Goal: Book appointment/travel/reservation

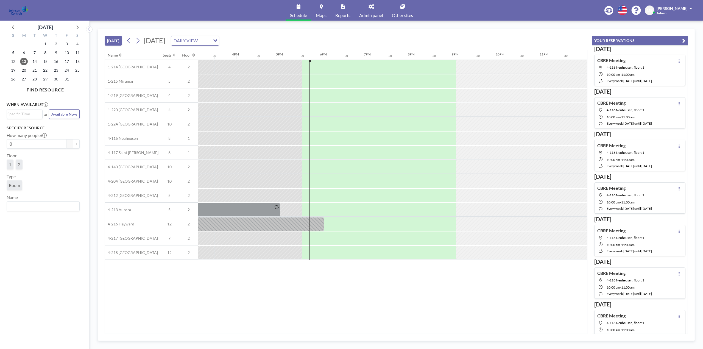
scroll to position [0, 666]
click at [79, 27] on icon at bounding box center [78, 27] width 2 height 4
click at [22, 61] on span "12" at bounding box center [24, 62] width 8 height 8
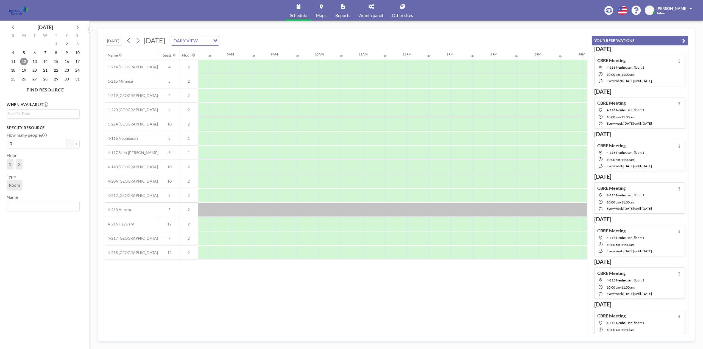
scroll to position [0, 330]
click at [403, 15] on span "Other sites" at bounding box center [402, 15] width 21 height 4
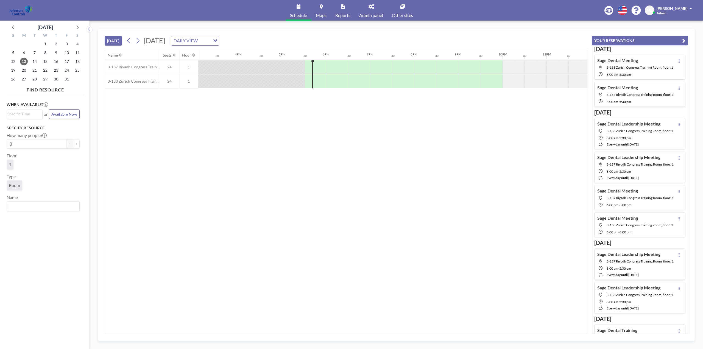
scroll to position [0, 666]
click at [77, 27] on icon at bounding box center [77, 26] width 7 height 7
click at [77, 26] on icon at bounding box center [77, 26] width 7 height 7
click at [25, 61] on span "12" at bounding box center [24, 62] width 8 height 8
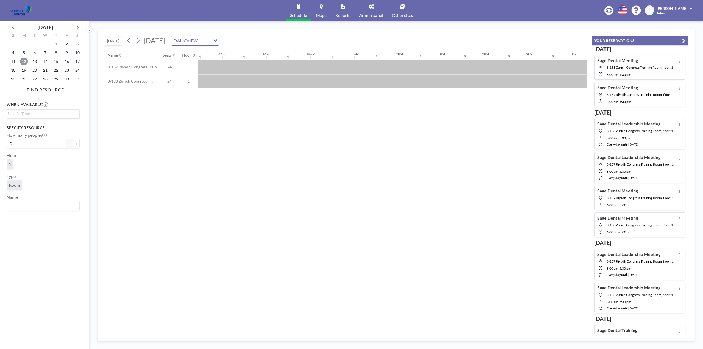
scroll to position [0, 330]
click at [35, 62] on span "13" at bounding box center [35, 62] width 8 height 8
click at [47, 61] on span "14" at bounding box center [45, 62] width 8 height 8
click at [59, 61] on span "15" at bounding box center [56, 62] width 8 height 8
click at [68, 62] on span "16" at bounding box center [67, 62] width 8 height 8
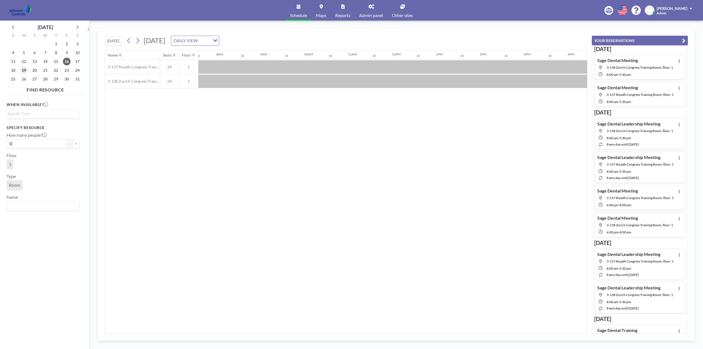
click at [26, 71] on span "19" at bounding box center [24, 70] width 8 height 8
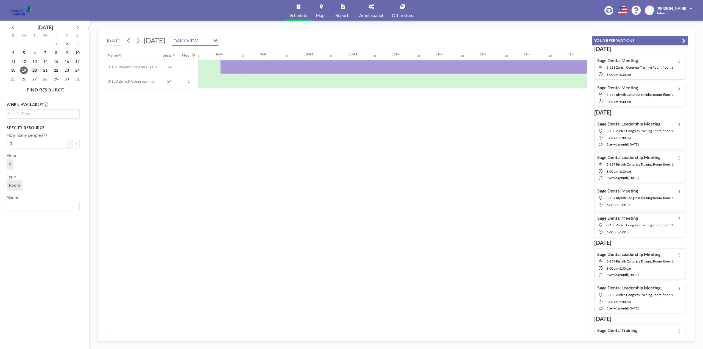
click at [32, 69] on span "20" at bounding box center [35, 70] width 8 height 8
click at [45, 72] on span "21" at bounding box center [45, 70] width 8 height 8
click at [57, 71] on span "22" at bounding box center [56, 70] width 8 height 8
click at [69, 71] on span "23" at bounding box center [67, 70] width 8 height 8
click at [24, 54] on span "5" at bounding box center [24, 53] width 8 height 8
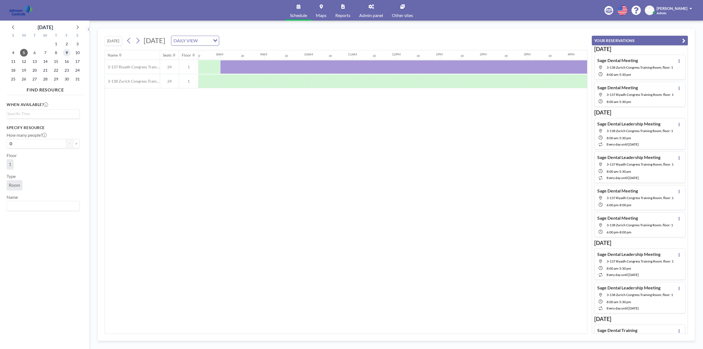
click at [69, 53] on span "9" at bounding box center [67, 53] width 8 height 8
click at [32, 62] on span "13" at bounding box center [35, 62] width 8 height 8
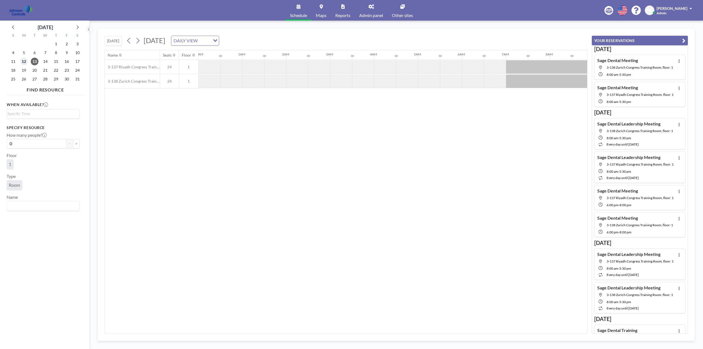
scroll to position [0, 309]
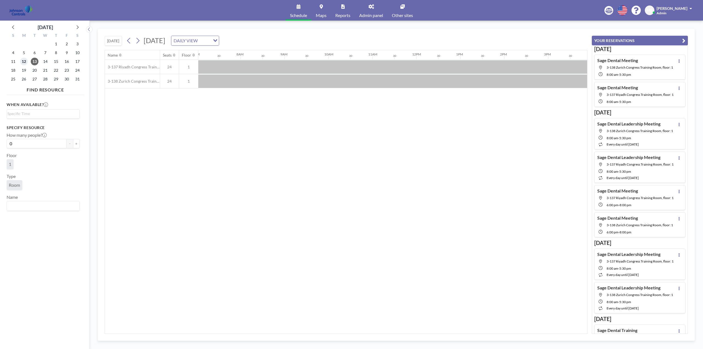
click at [24, 62] on span "12" at bounding box center [24, 62] width 8 height 8
click at [15, 26] on icon at bounding box center [13, 26] width 7 height 7
click at [24, 62] on span "10" at bounding box center [24, 62] width 8 height 8
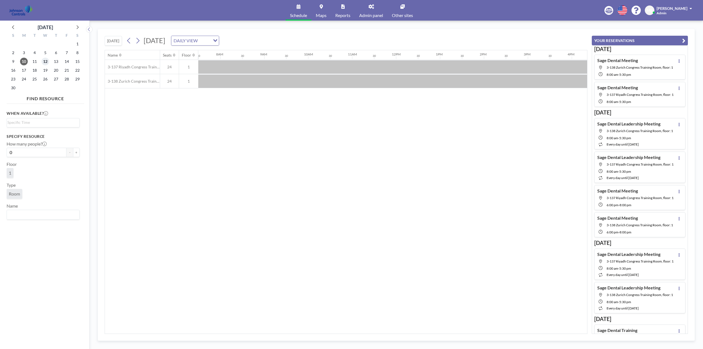
click at [46, 63] on span "12" at bounding box center [45, 62] width 8 height 8
click at [14, 29] on icon at bounding box center [13, 26] width 7 height 7
click at [34, 79] on span "28" at bounding box center [35, 79] width 8 height 8
click at [25, 80] on span "27" at bounding box center [24, 79] width 8 height 8
click at [43, 78] on span "29" at bounding box center [45, 79] width 8 height 8
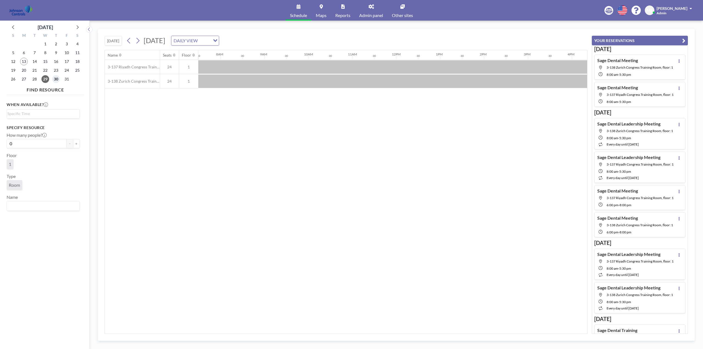
click at [56, 78] on span "30" at bounding box center [56, 79] width 8 height 8
click at [65, 81] on span "31" at bounding box center [67, 79] width 8 height 8
click at [34, 80] on span "28" at bounding box center [35, 79] width 8 height 8
click at [672, 11] on div "[PERSON_NAME]" at bounding box center [674, 7] width 35 height 5
click at [676, 38] on span "Log out" at bounding box center [675, 37] width 13 height 5
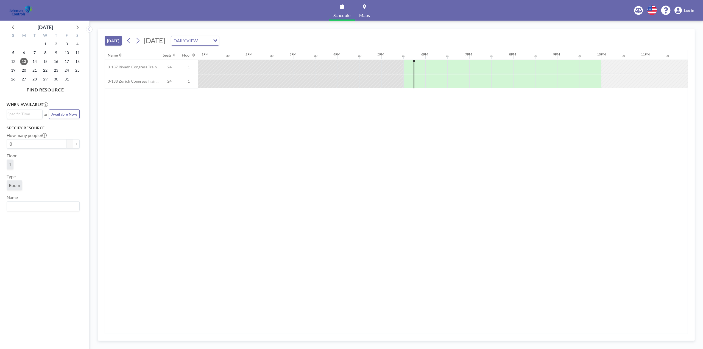
scroll to position [0, 566]
click at [34, 79] on span "28" at bounding box center [35, 79] width 8 height 8
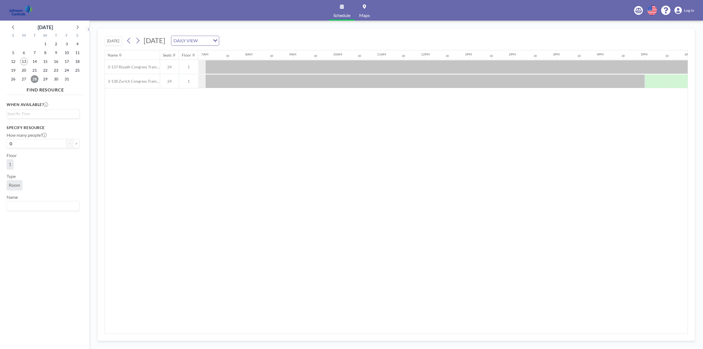
scroll to position [0, 330]
